Goal: Information Seeking & Learning: Learn about a topic

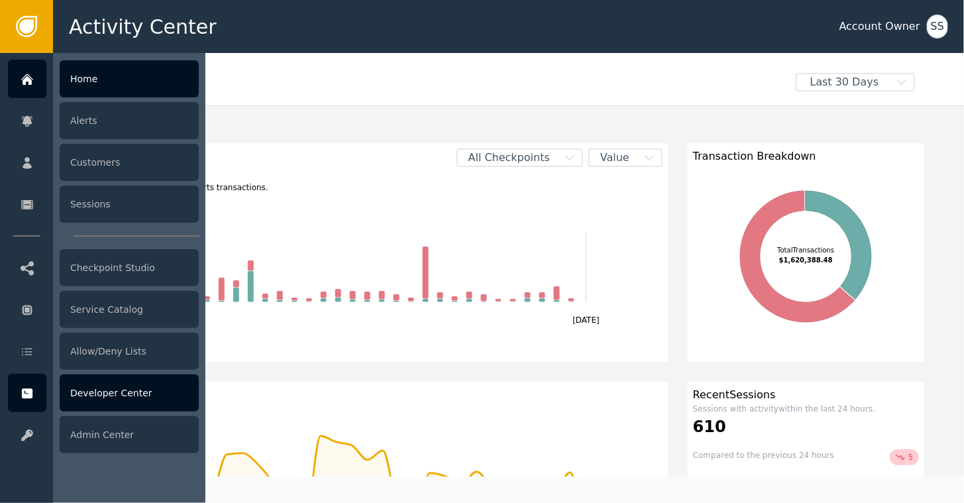
click at [101, 388] on div "Developer Center" at bounding box center [129, 392] width 139 height 37
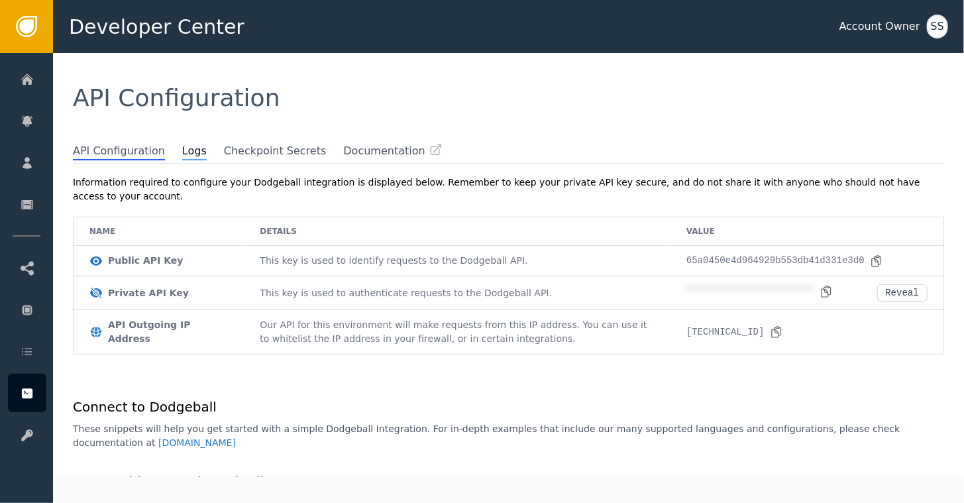
click at [184, 152] on span "Logs" at bounding box center [194, 151] width 25 height 17
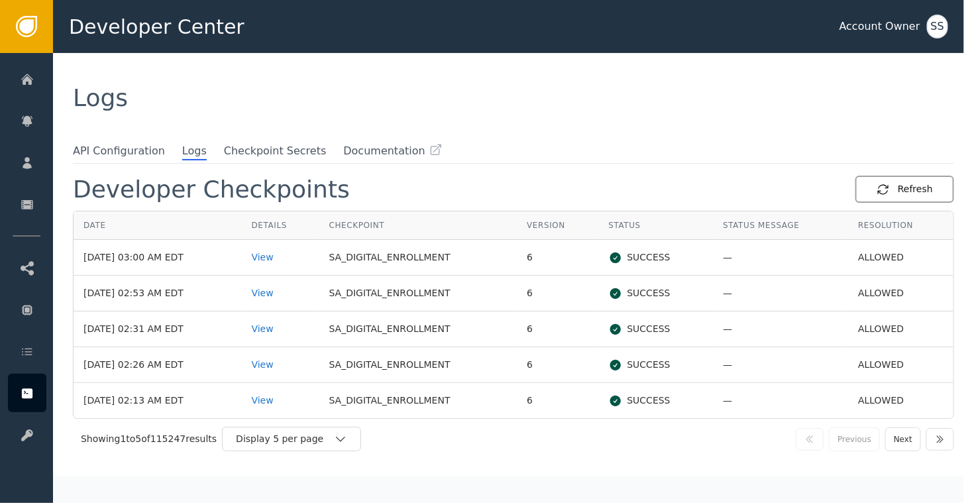
click at [907, 190] on div "Refresh" at bounding box center [905, 189] width 56 height 14
click at [285, 259] on div "View" at bounding box center [281, 258] width 58 height 14
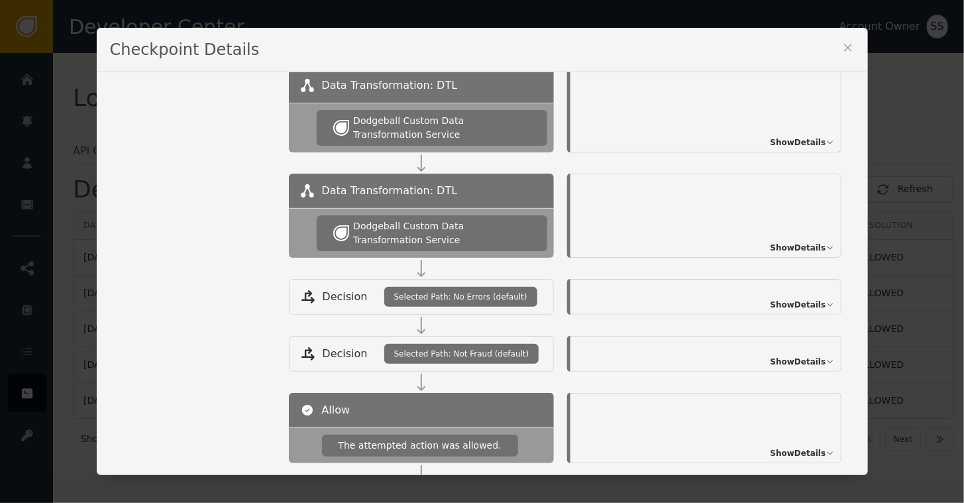
scroll to position [341, 0]
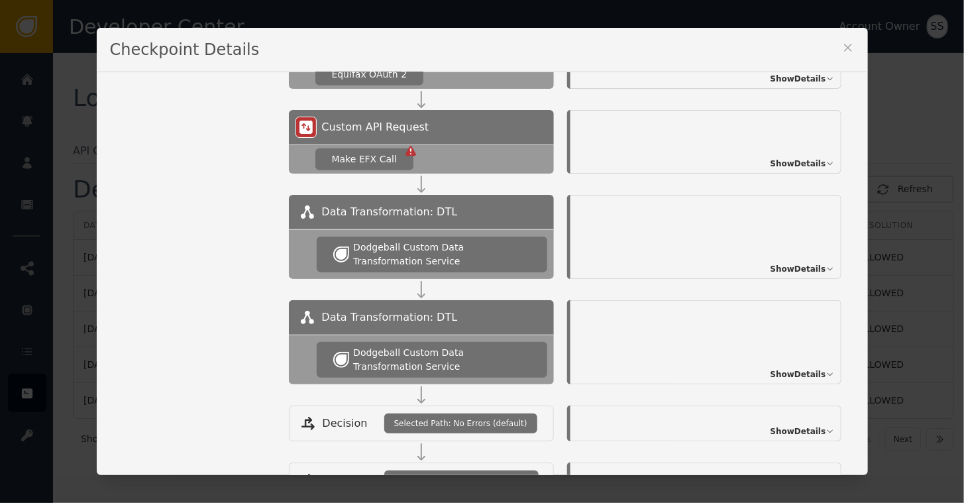
click at [793, 266] on span "Show Details" at bounding box center [799, 269] width 56 height 12
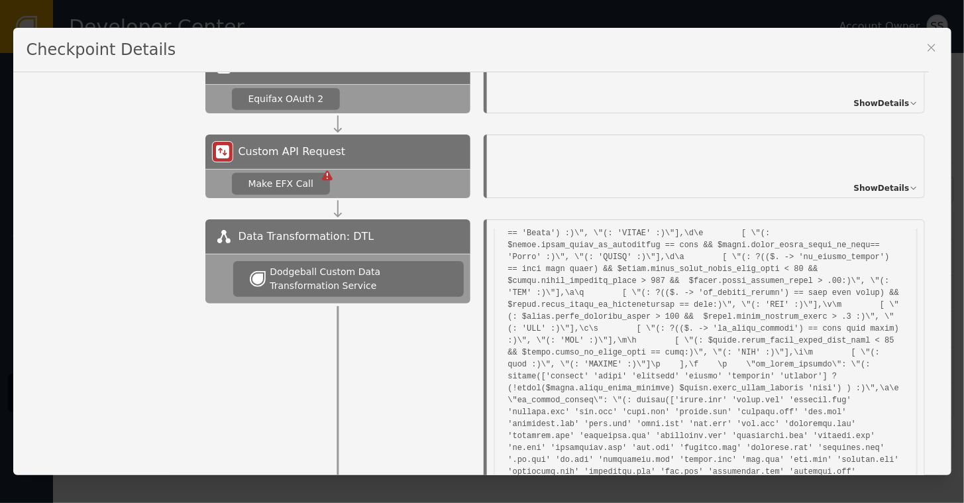
scroll to position [263, 0]
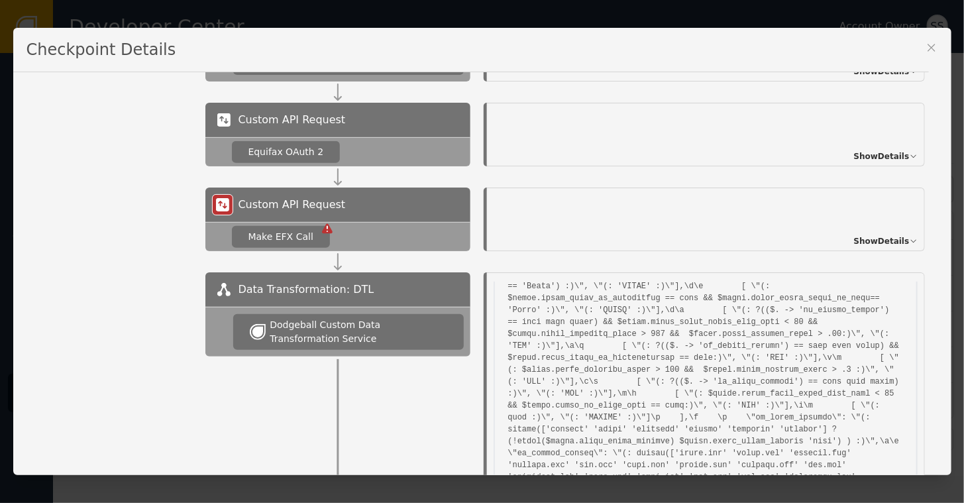
click at [873, 239] on span "Show Details" at bounding box center [882, 241] width 56 height 12
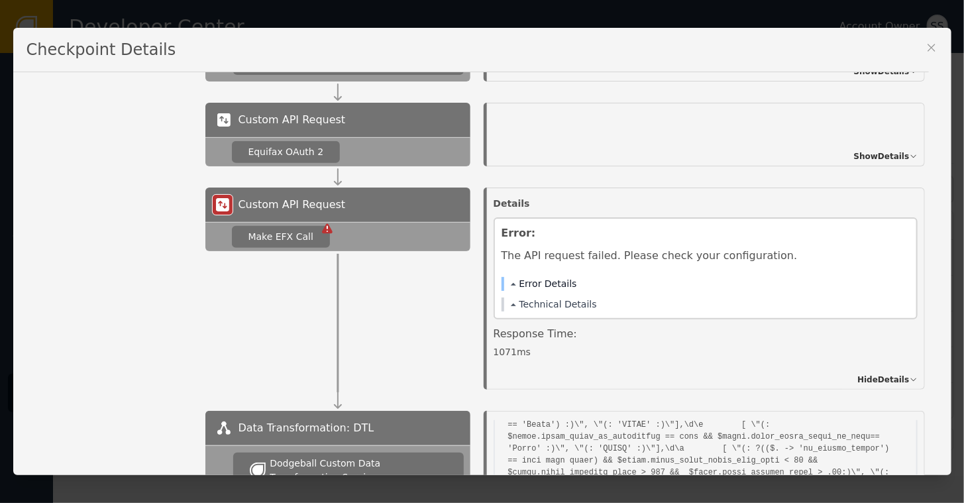
click at [511, 284] on button "Error Details" at bounding box center [544, 284] width 66 height 14
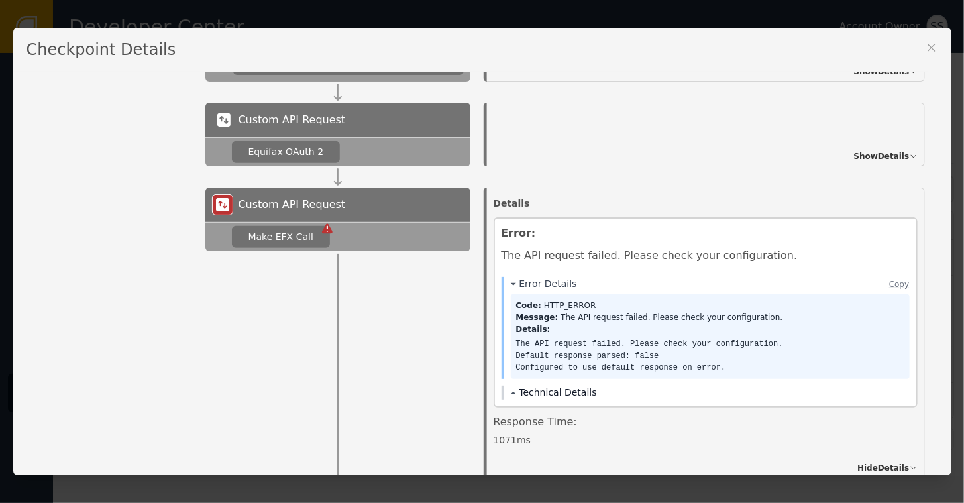
click at [511, 386] on button "Technical Details" at bounding box center [554, 393] width 86 height 14
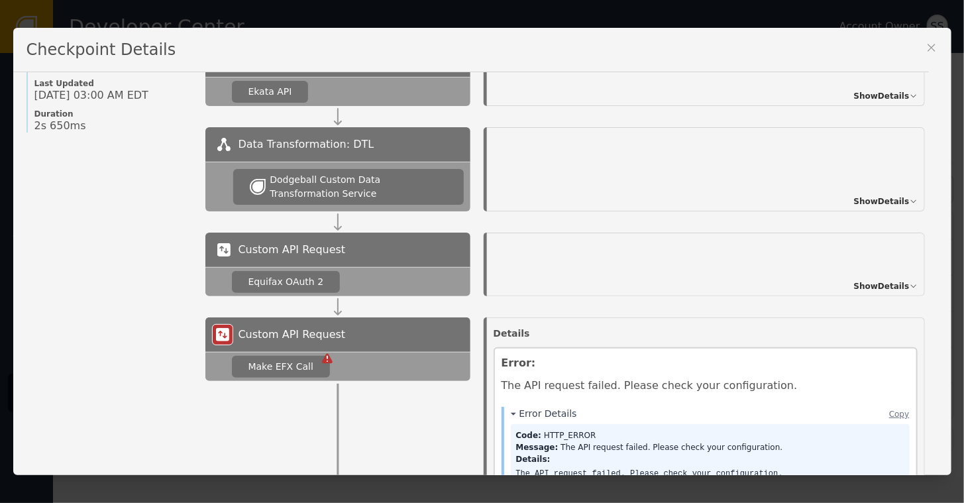
scroll to position [0, 0]
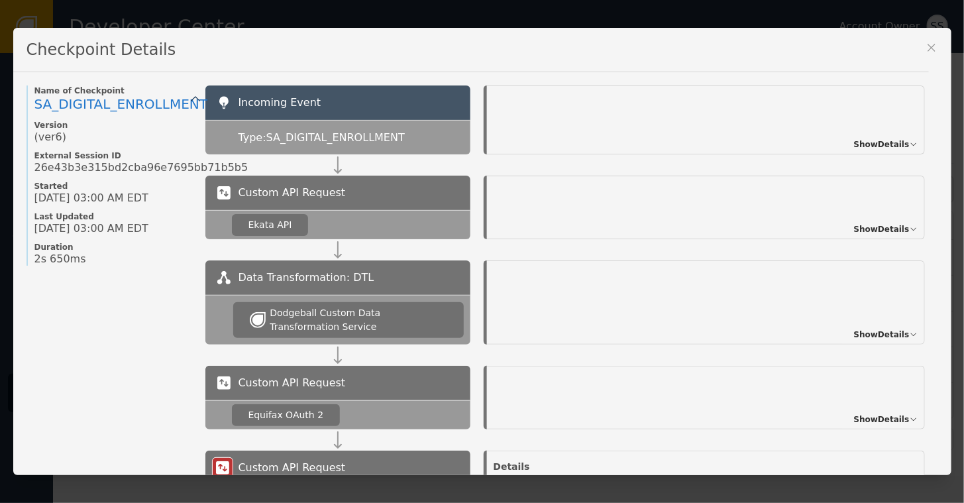
click at [934, 53] on icon at bounding box center [931, 47] width 13 height 13
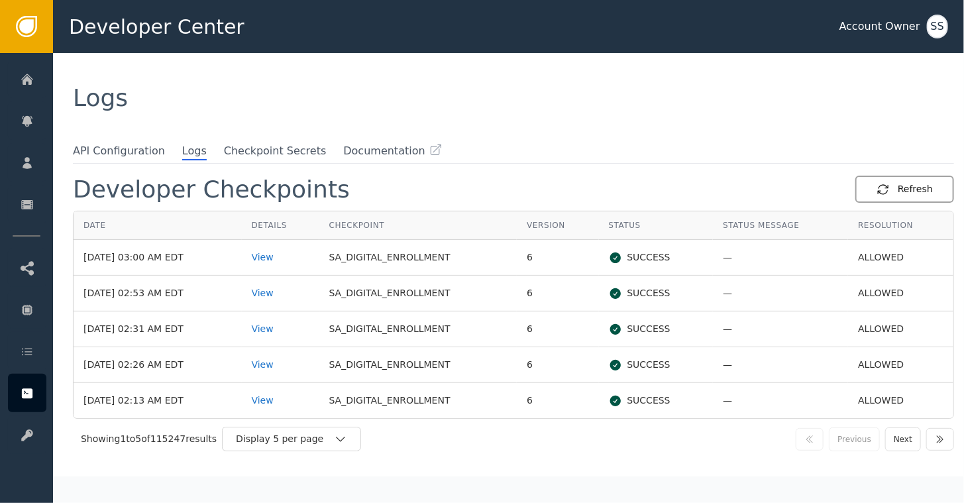
click at [909, 190] on div "Refresh" at bounding box center [905, 189] width 56 height 14
